Goal: Transaction & Acquisition: Purchase product/service

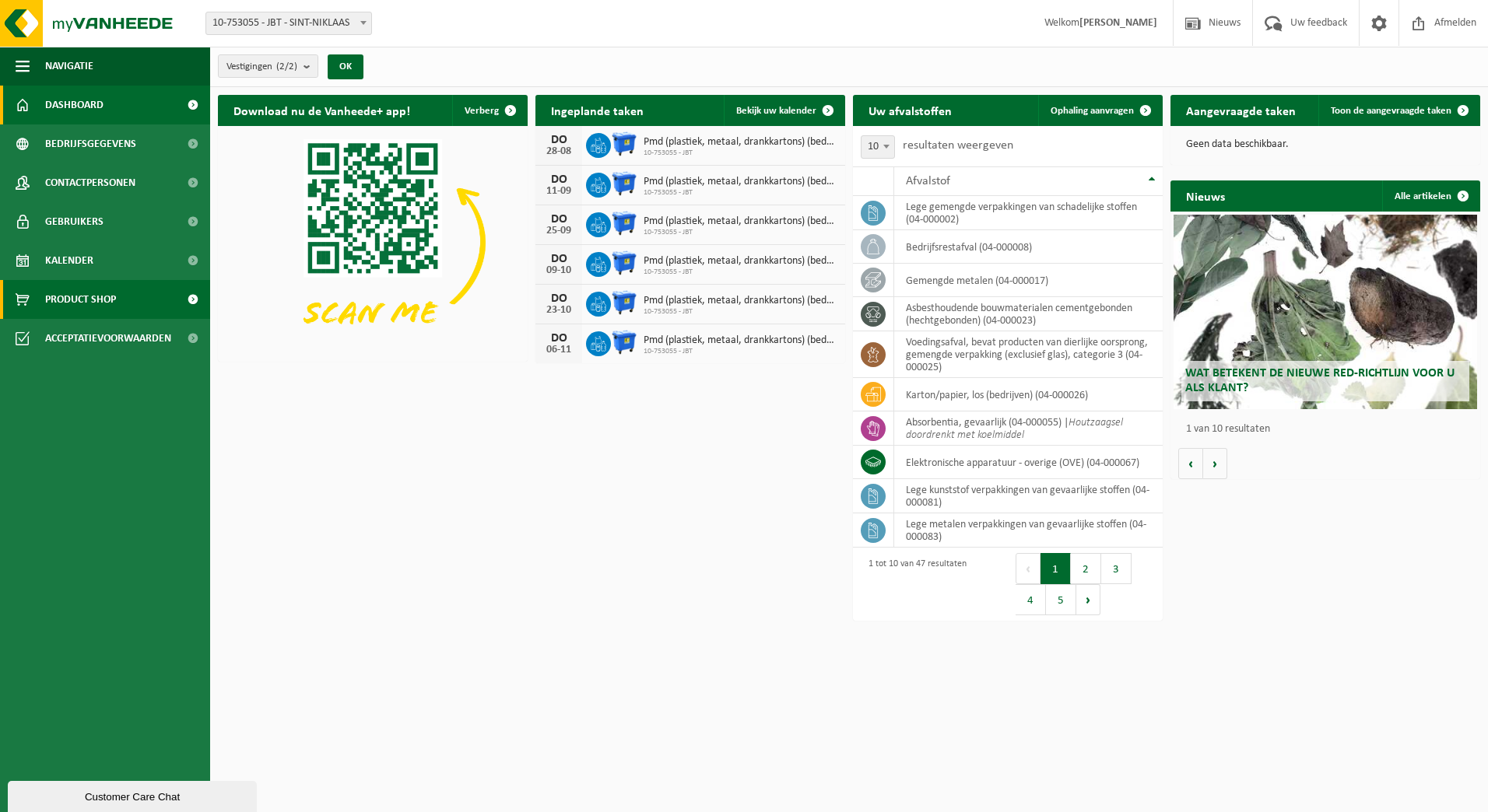
click at [116, 303] on span "Product Shop" at bounding box center [80, 299] width 71 height 39
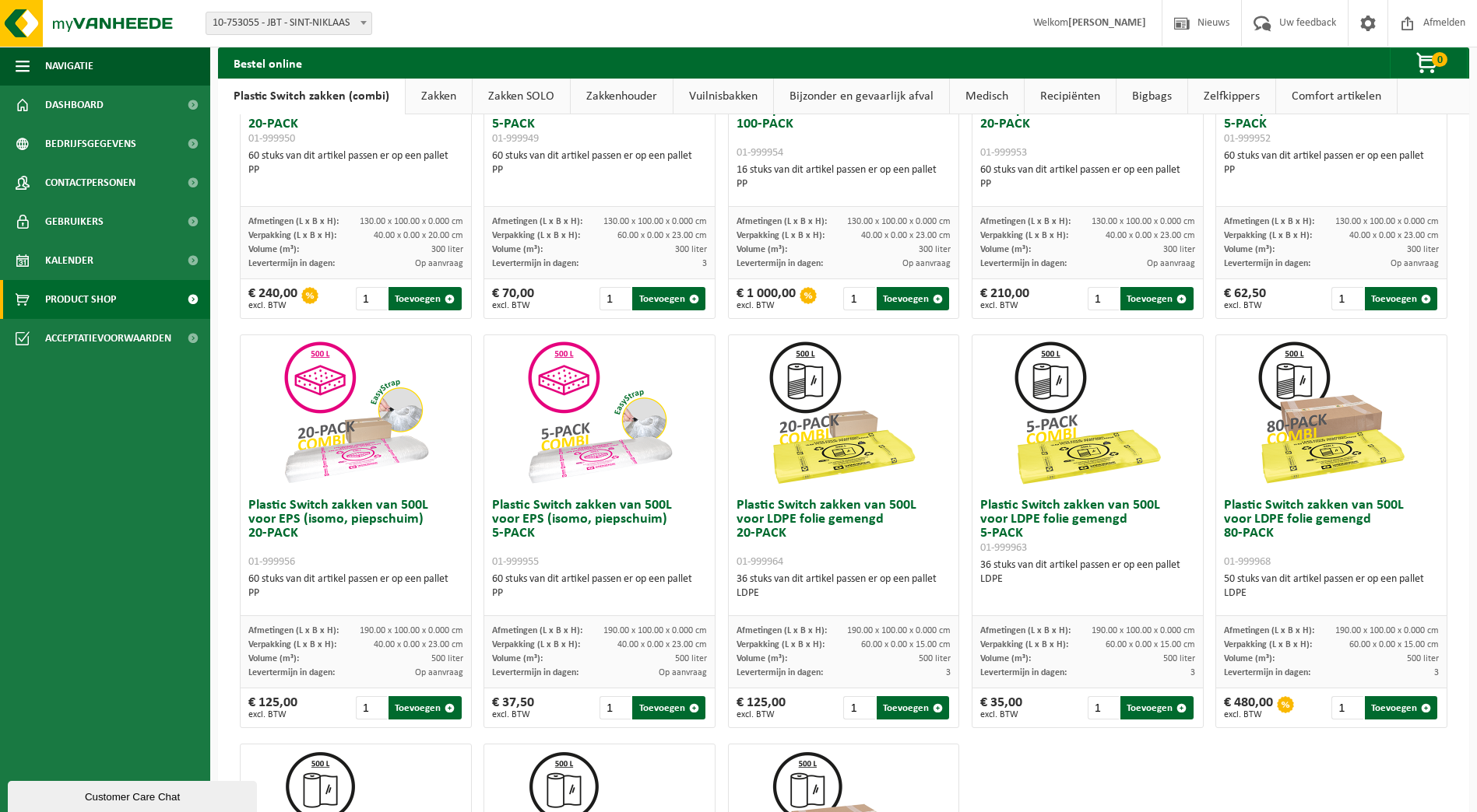
scroll to position [311, 0]
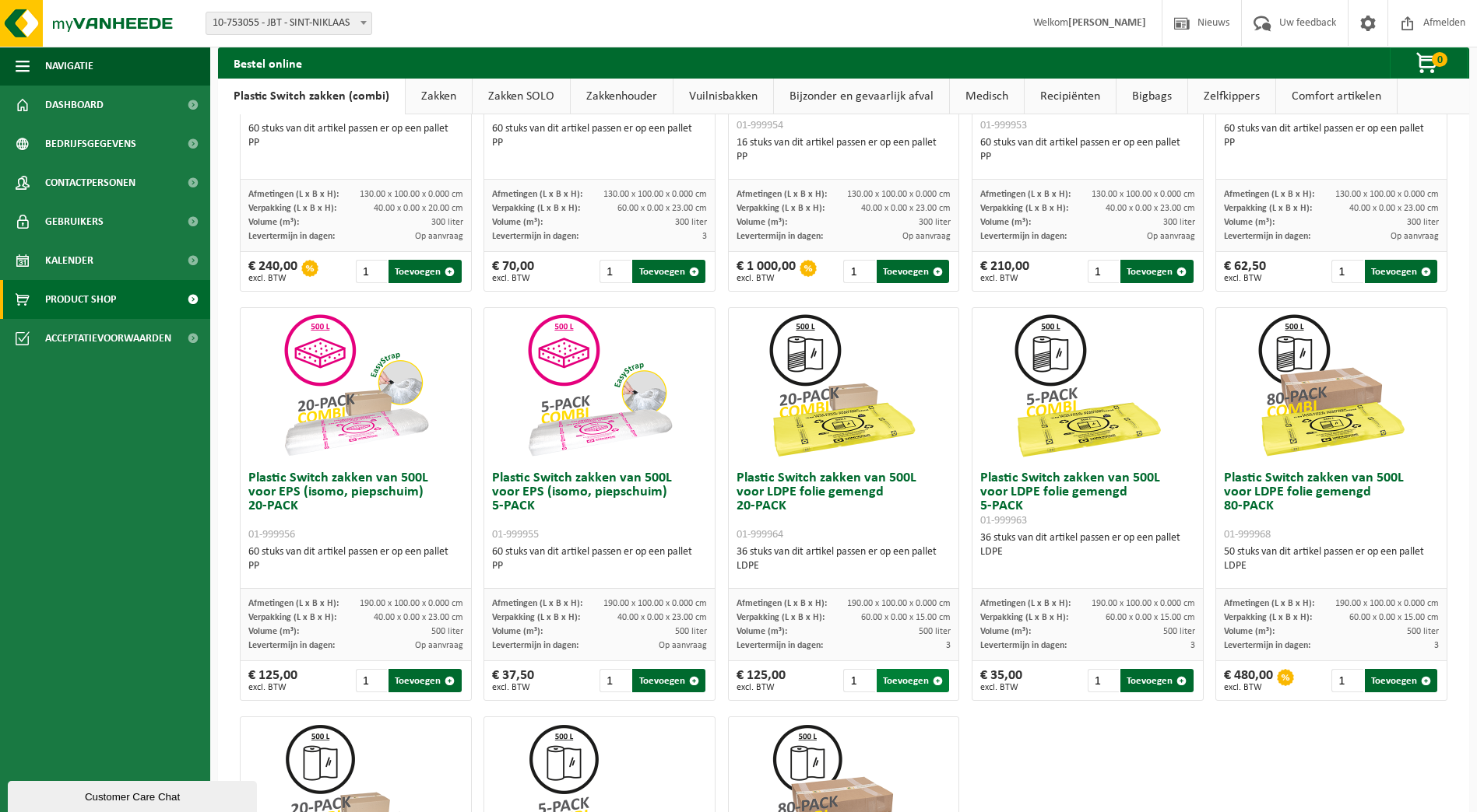
click at [895, 685] on button "Toevoegen" at bounding box center [912, 680] width 72 height 24
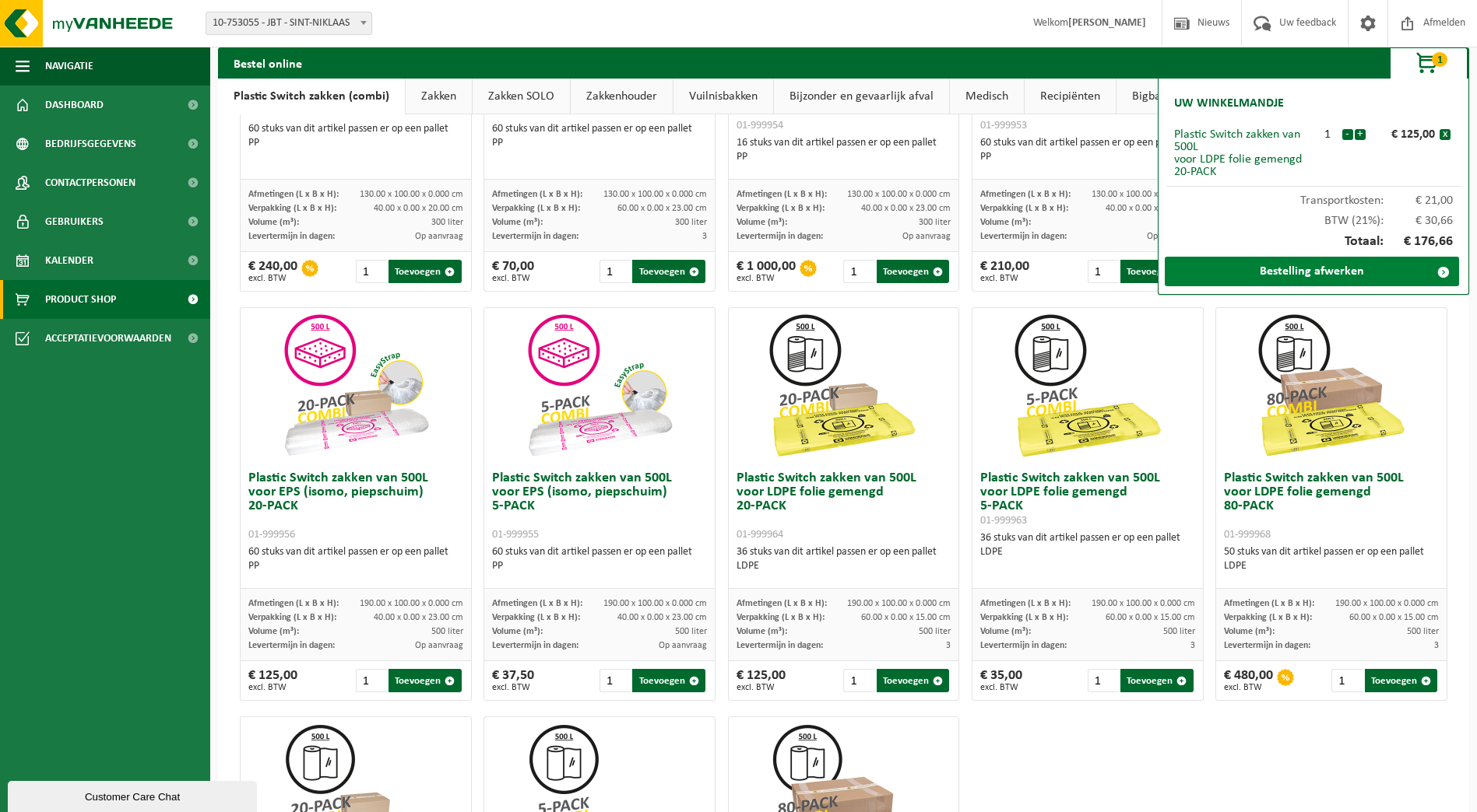
click at [1326, 270] on link "Bestelling afwerken" at bounding box center [1311, 271] width 295 height 29
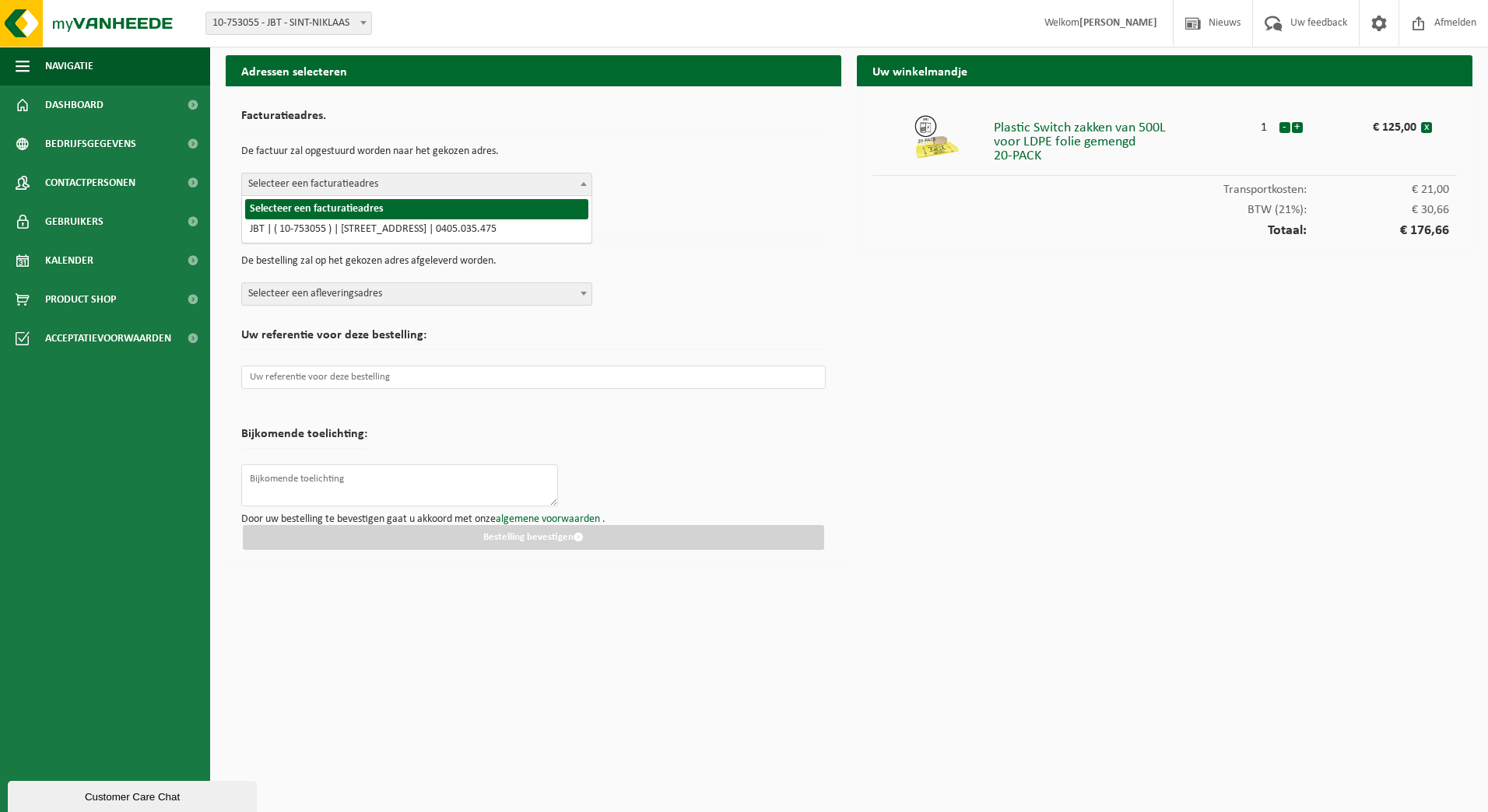
click at [437, 191] on span "Selecteer een facturatieadres" at bounding box center [416, 183] width 349 height 22
click at [412, 188] on span "Selecteer een facturatieadres" at bounding box center [416, 183] width 349 height 22
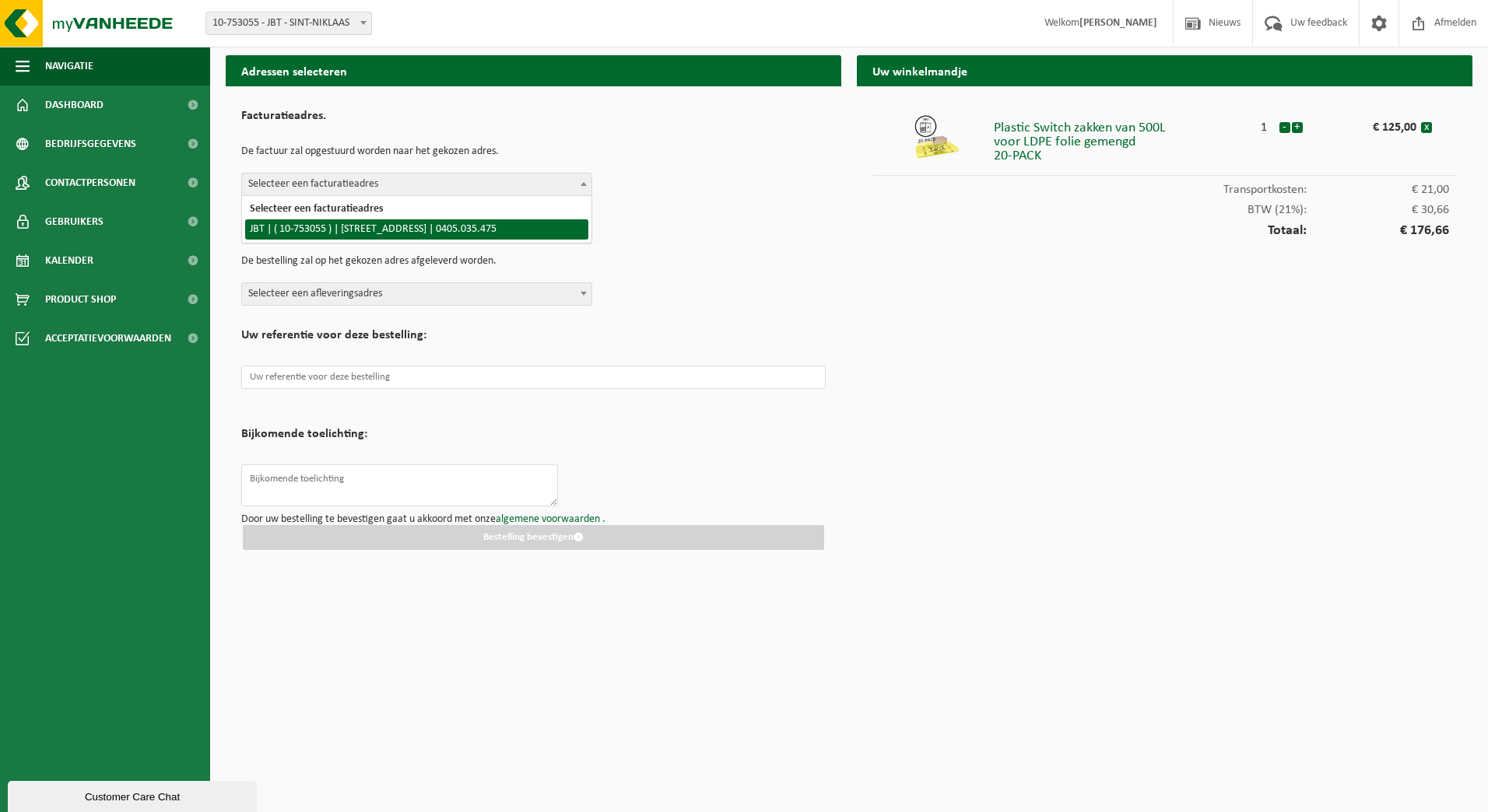
select select "8308"
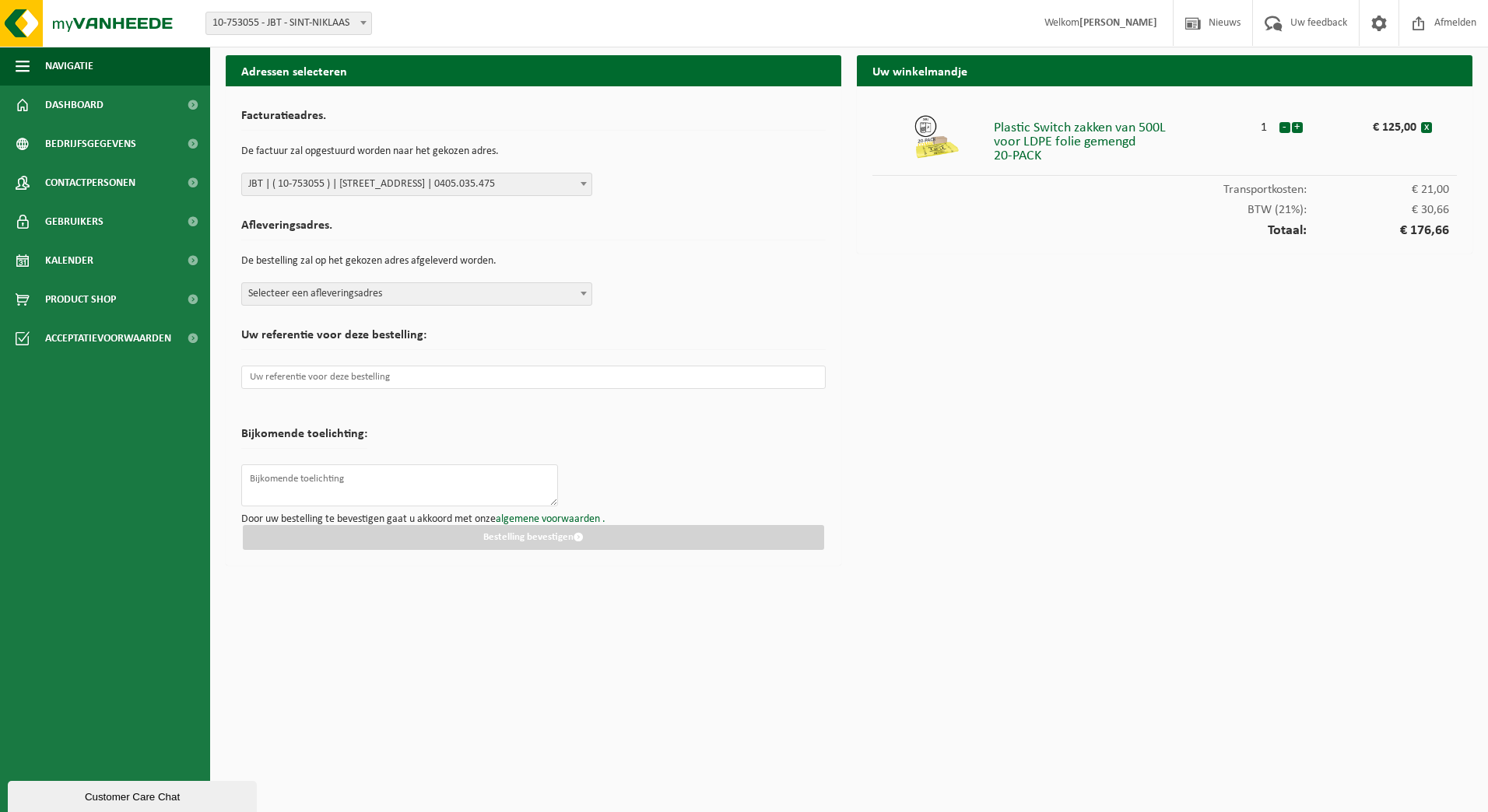
click at [436, 284] on span "Selecteer een afleveringsadres" at bounding box center [416, 294] width 349 height 22
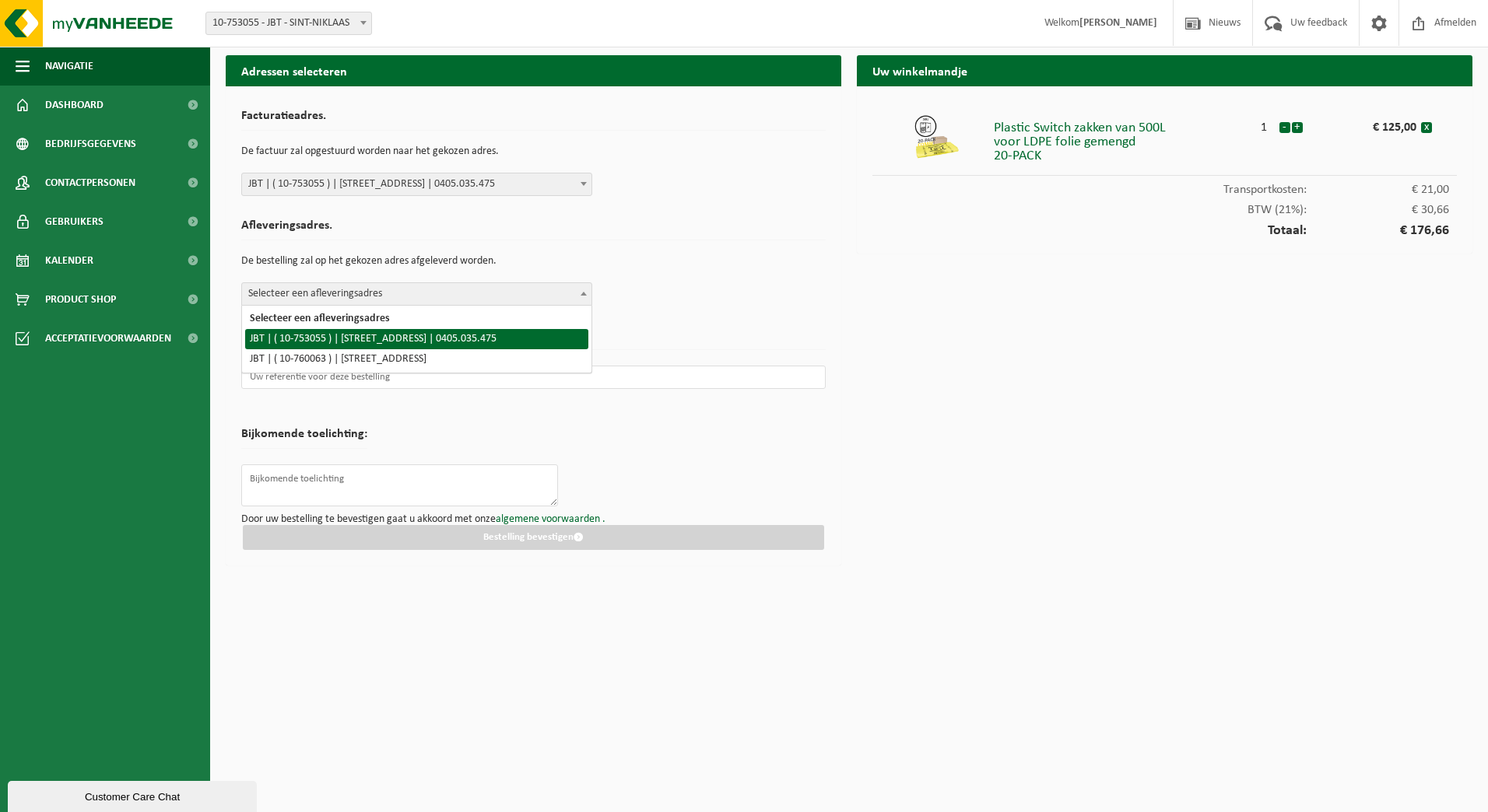
select select "8308"
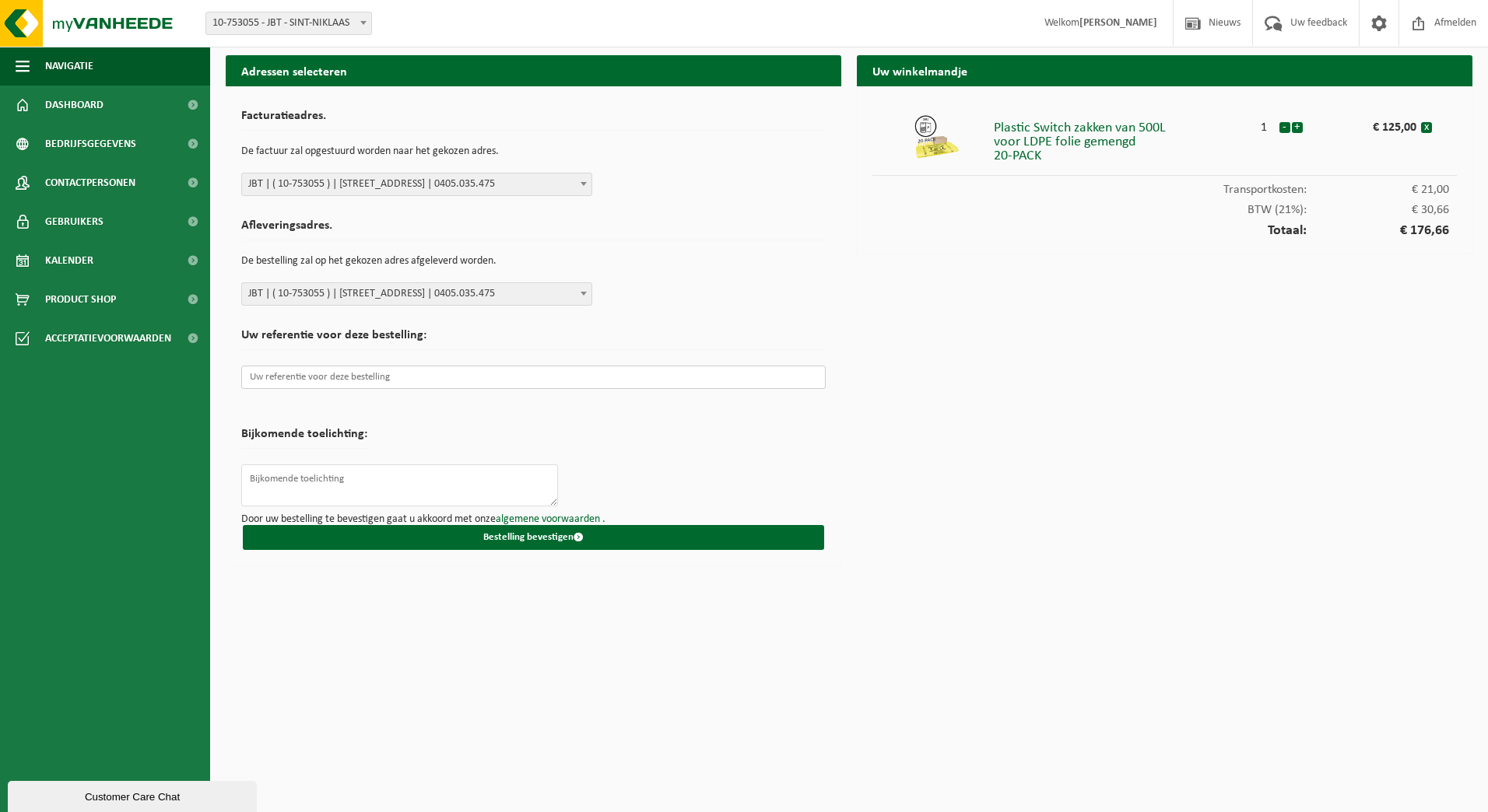
click at [366, 387] on input "text" at bounding box center [533, 377] width 584 height 24
click at [349, 478] on textarea at bounding box center [399, 486] width 317 height 42
click at [289, 485] on textarea "Receptie magazijn JBT" at bounding box center [399, 486] width 317 height 42
type textarea "Receptie/magazijn JBT"
click at [434, 529] on button "Bestelling bevestigen" at bounding box center [534, 537] width 582 height 24
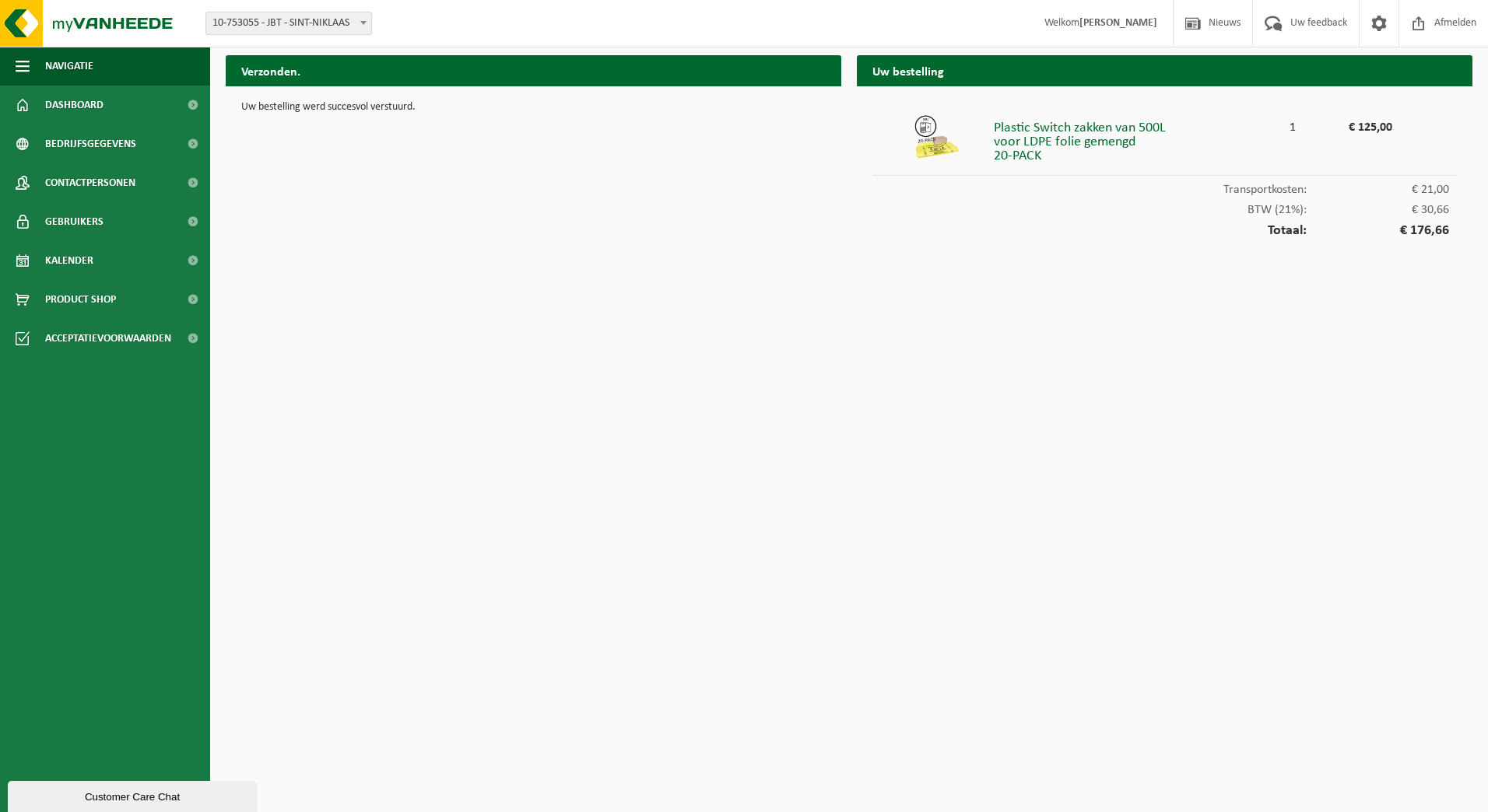
drag, startPoint x: 1450, startPoint y: 231, endPoint x: 1400, endPoint y: 234, distance: 50.1
click at [1400, 234] on div "Totaal: € 176,66" at bounding box center [1164, 227] width 584 height 22
click at [1440, 233] on span "€ 176,66" at bounding box center [1377, 231] width 142 height 14
drag, startPoint x: 1451, startPoint y: 229, endPoint x: 1443, endPoint y: 230, distance: 8.1
click at [1443, 230] on div "Totaal: € 176,66" at bounding box center [1164, 227] width 584 height 22
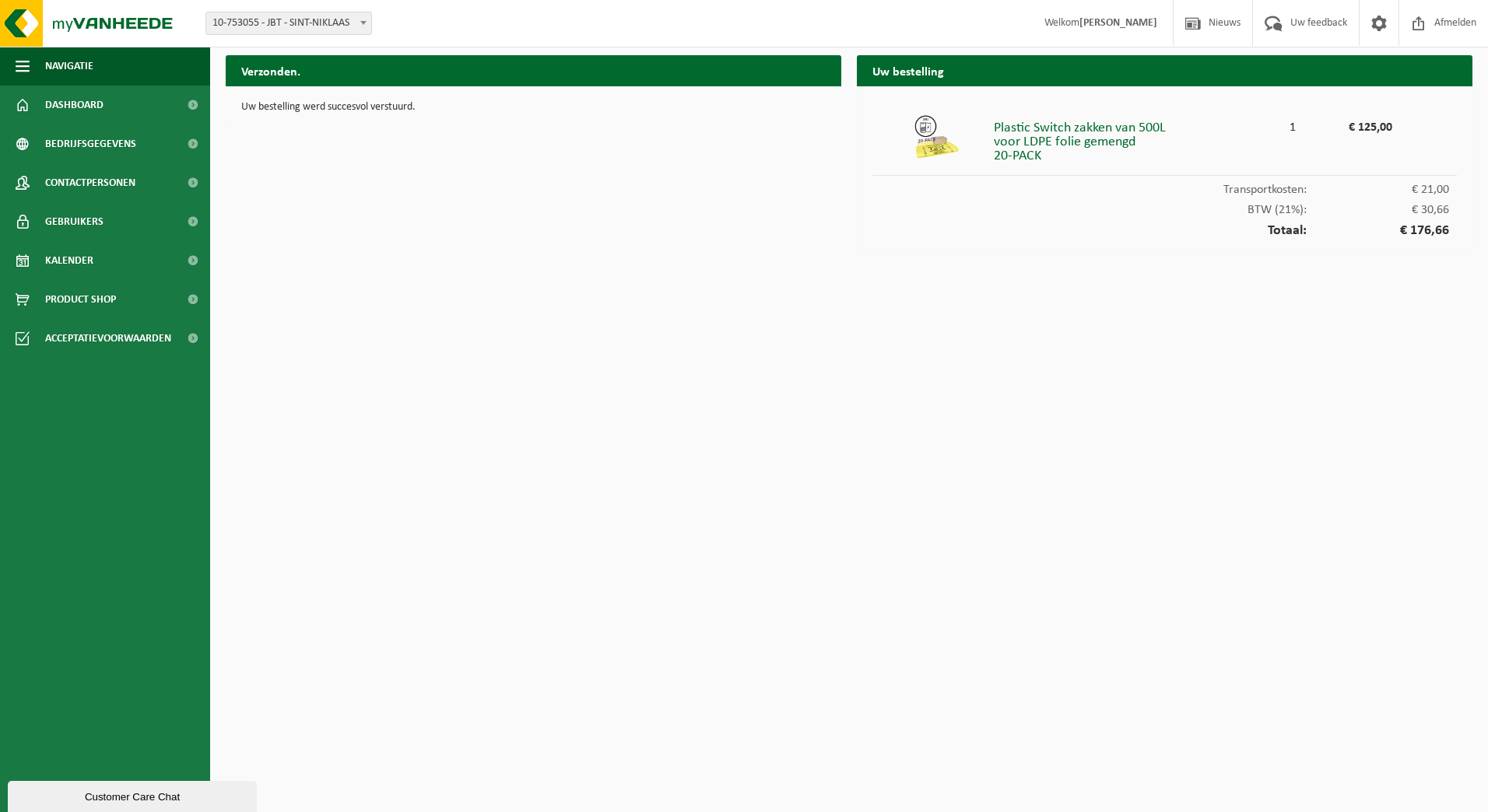
drag, startPoint x: 1443, startPoint y: 230, endPoint x: 1412, endPoint y: 229, distance: 31.0
click at [1412, 229] on span "€ 176,66" at bounding box center [1377, 231] width 142 height 14
drag, startPoint x: 1412, startPoint y: 229, endPoint x: 1443, endPoint y: 229, distance: 31.0
click at [1443, 229] on span "€ 176,66" at bounding box center [1377, 231] width 142 height 14
click at [726, 484] on html "Vestiging: 10-753055 - JBT - SINT-NIKLAAS 10-760063 - JBT - SINT-NIKLAAS 10-753…" at bounding box center [744, 406] width 1488 height 812
